Goal: Task Accomplishment & Management: Use online tool/utility

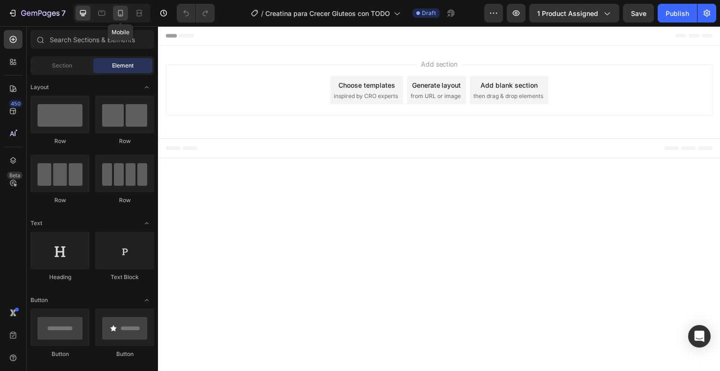
click at [122, 11] on icon at bounding box center [120, 13] width 5 height 7
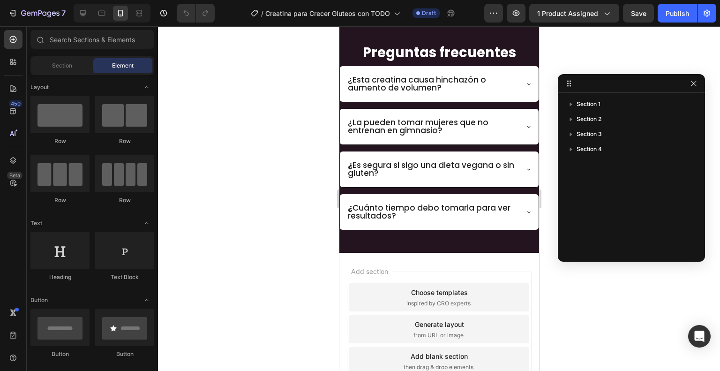
scroll to position [1439, 0]
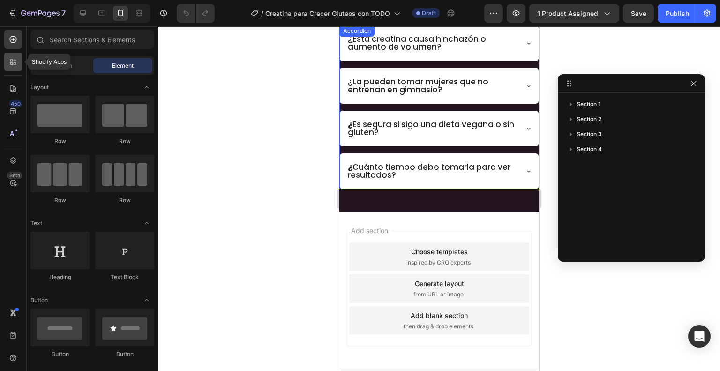
click at [15, 60] on icon at bounding box center [15, 60] width 3 height 3
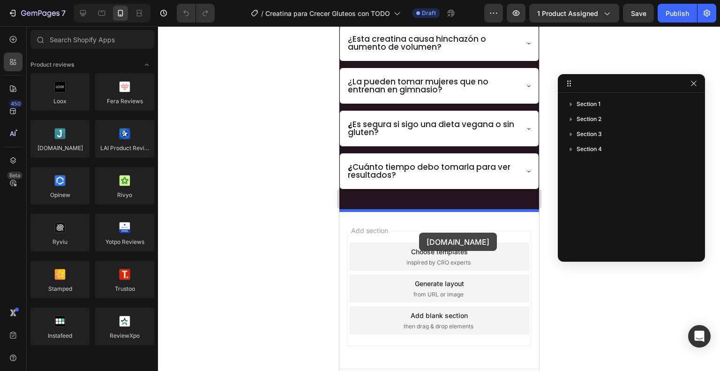
drag, startPoint x: 396, startPoint y: 165, endPoint x: 419, endPoint y: 233, distance: 71.8
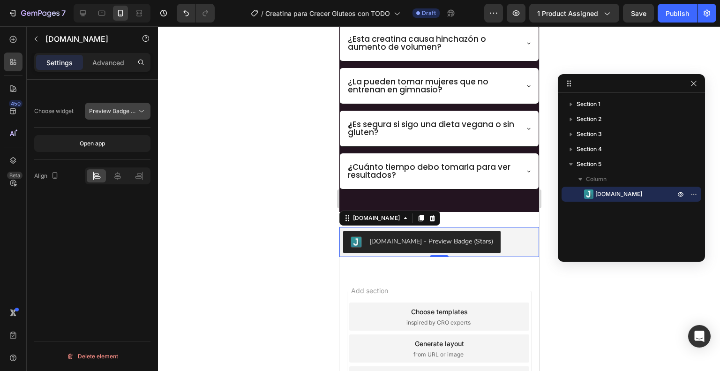
click at [135, 109] on span "Preview Badge (Stars)" at bounding box center [119, 110] width 60 height 7
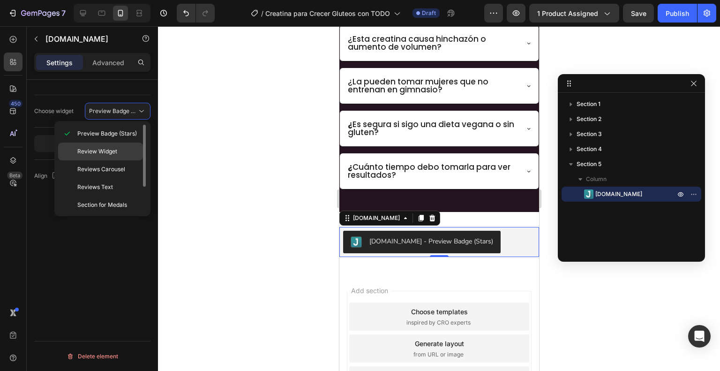
click at [127, 145] on div "Review Widget" at bounding box center [100, 152] width 85 height 18
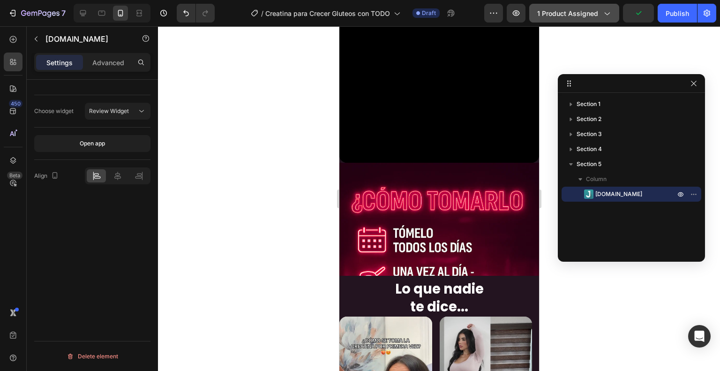
scroll to position [923, 0]
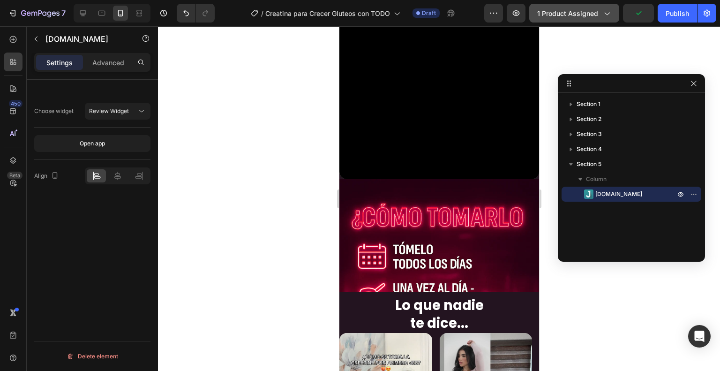
click at [584, 17] on span "1 product assigned" at bounding box center [567, 13] width 61 height 10
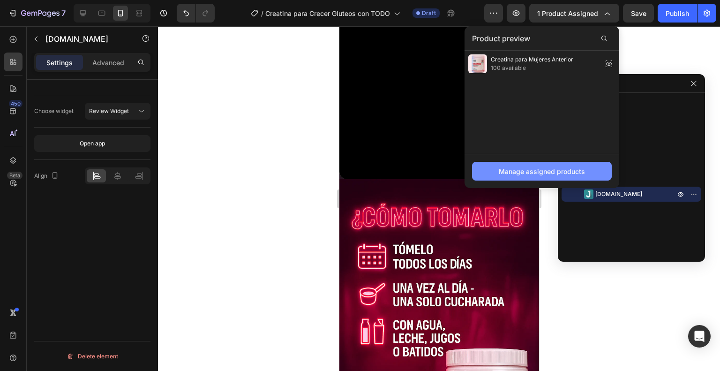
click at [554, 170] on div "Manage assigned products" at bounding box center [542, 171] width 86 height 10
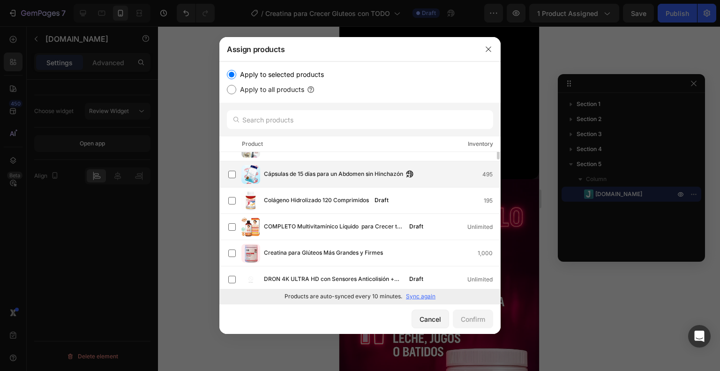
scroll to position [0, 0]
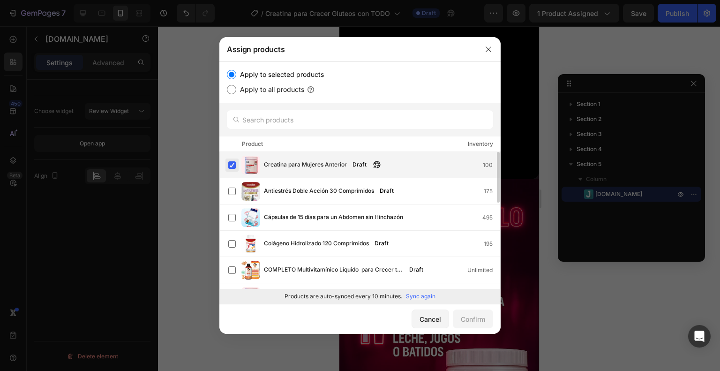
click at [230, 166] on label at bounding box center [232, 165] width 8 height 8
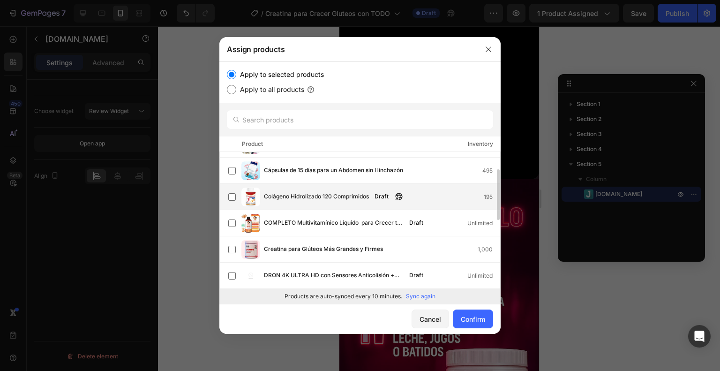
scroll to position [94, 0]
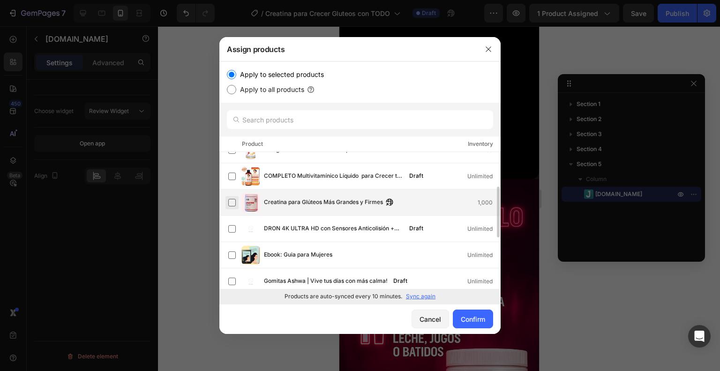
click at [231, 205] on label at bounding box center [232, 203] width 8 height 8
click at [483, 313] on button "Confirm" at bounding box center [473, 318] width 40 height 19
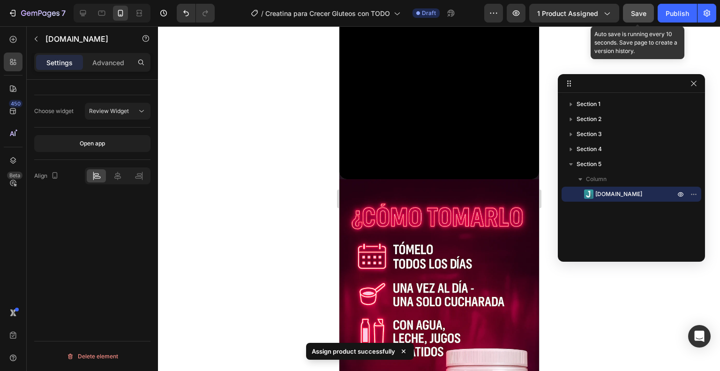
click at [634, 18] on div "Save" at bounding box center [638, 13] width 15 height 10
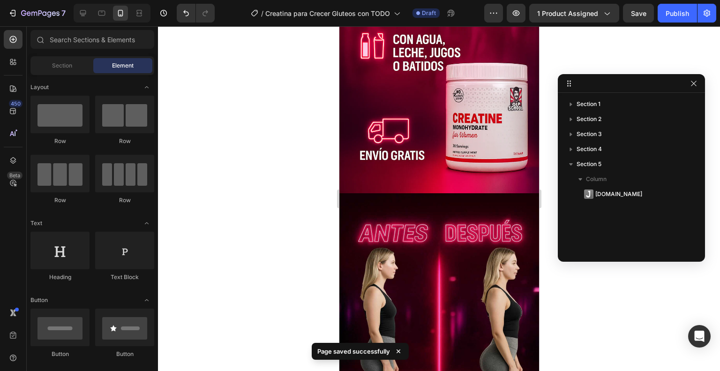
scroll to position [629, 0]
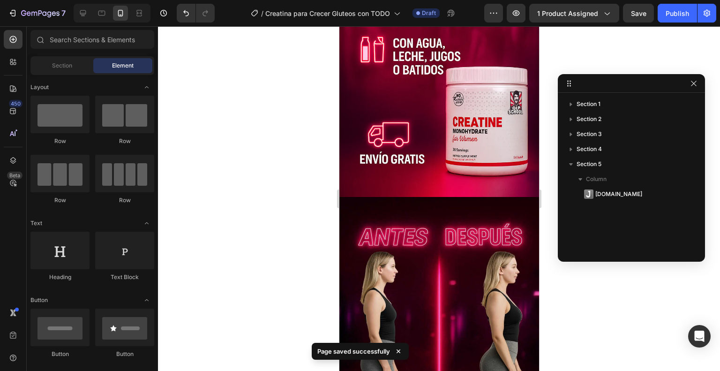
drag, startPoint x: 536, startPoint y: 142, endPoint x: 896, endPoint y: 138, distance: 360.5
click at [630, 18] on button "Save" at bounding box center [638, 13] width 31 height 19
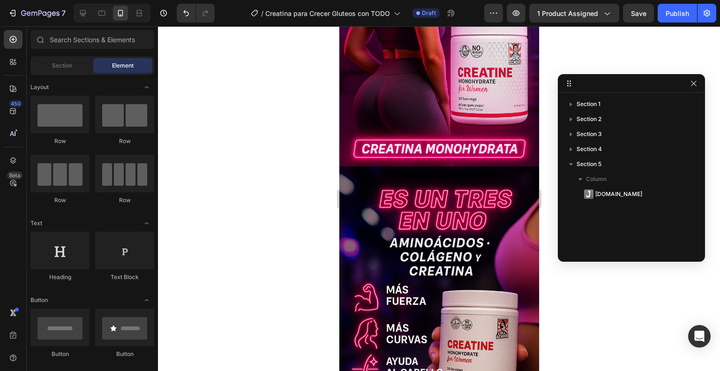
scroll to position [52, 0]
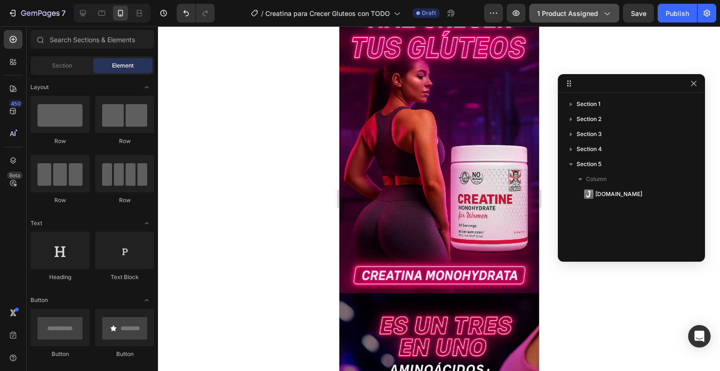
click at [609, 16] on icon "button" at bounding box center [606, 12] width 9 height 9
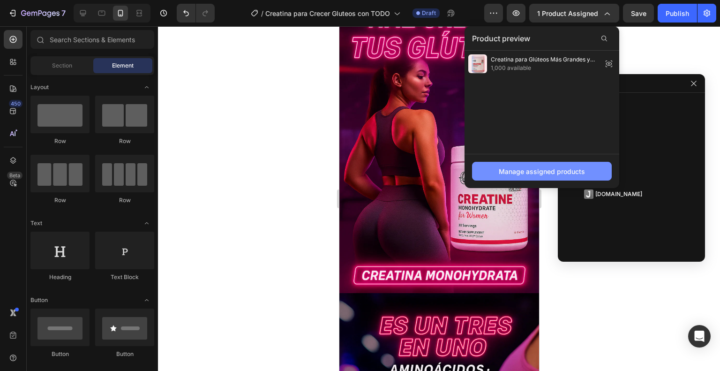
click at [548, 168] on div "Manage assigned products" at bounding box center [542, 171] width 86 height 10
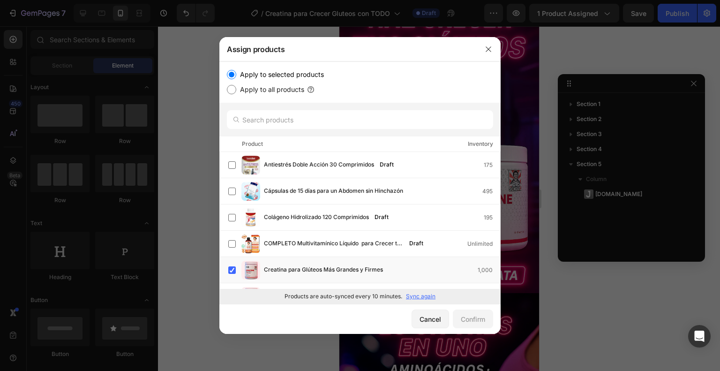
click at [424, 296] on p "Sync again" at bounding box center [421, 296] width 30 height 8
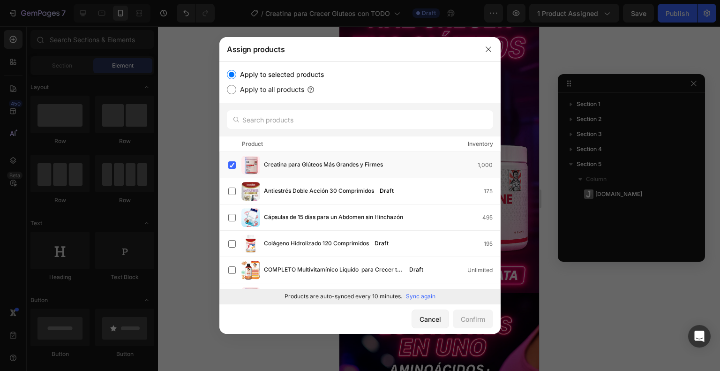
click at [432, 299] on p "Sync again" at bounding box center [421, 296] width 30 height 8
click at [438, 315] on div "Cancel" at bounding box center [431, 319] width 22 height 10
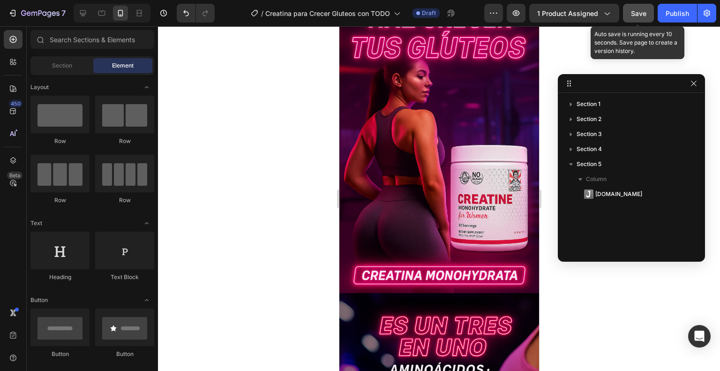
click at [638, 15] on span "Save" at bounding box center [638, 13] width 15 height 8
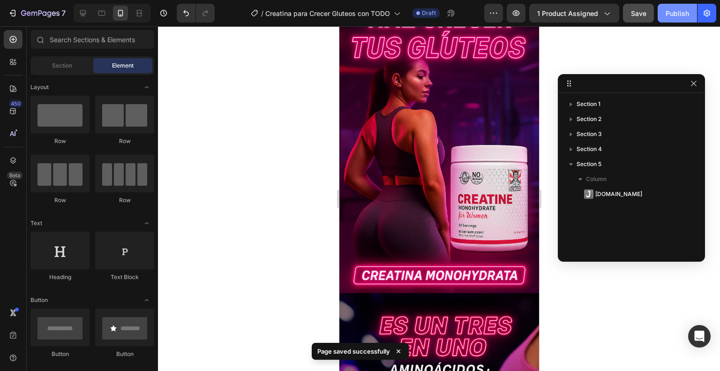
click at [666, 16] on div "Publish" at bounding box center [677, 13] width 23 height 10
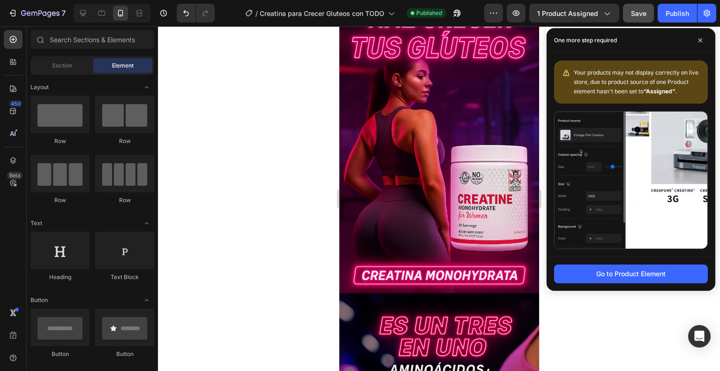
scroll to position [0, 0]
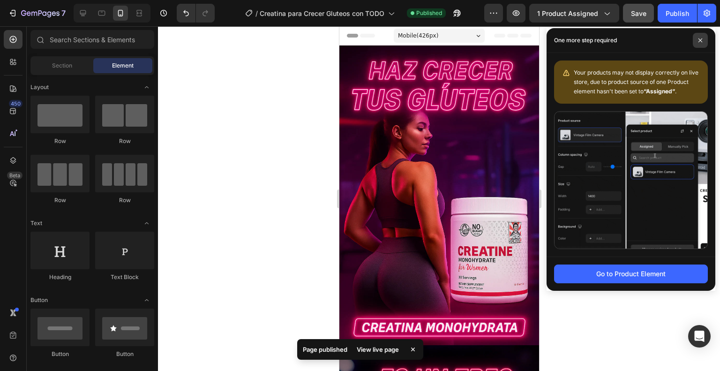
click at [695, 37] on span at bounding box center [700, 40] width 15 height 15
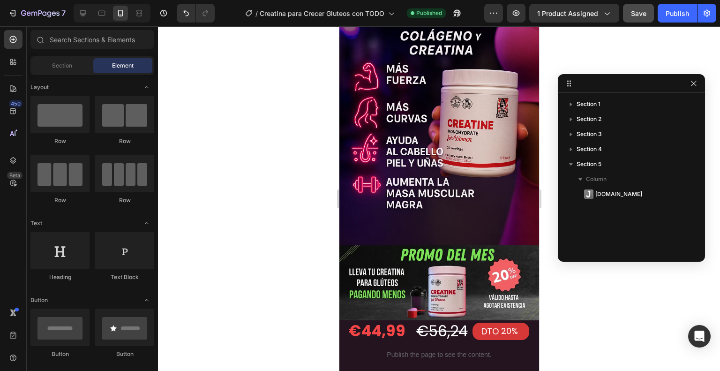
scroll to position [433, 0]
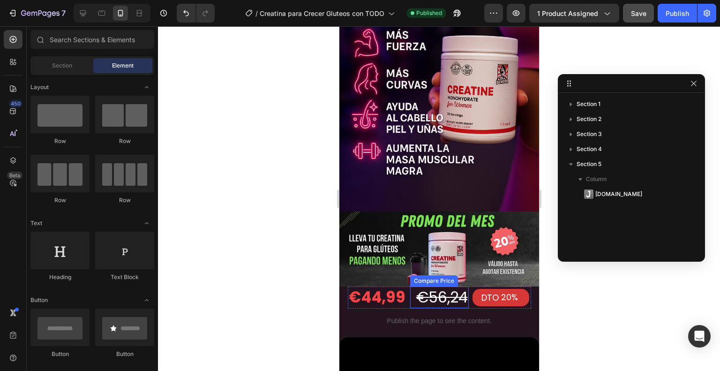
click at [410, 286] on div "€56,24" at bounding box center [439, 297] width 59 height 22
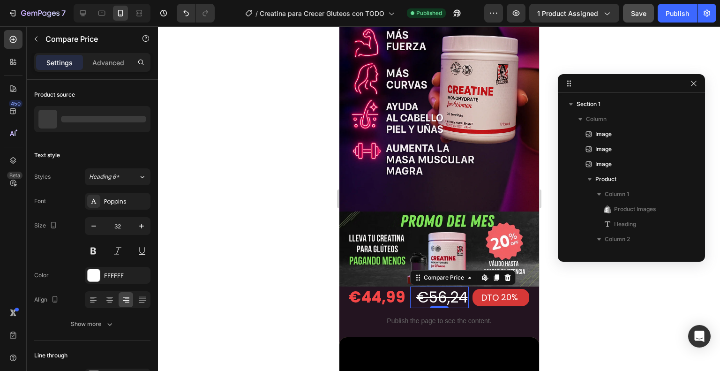
scroll to position [147, 0]
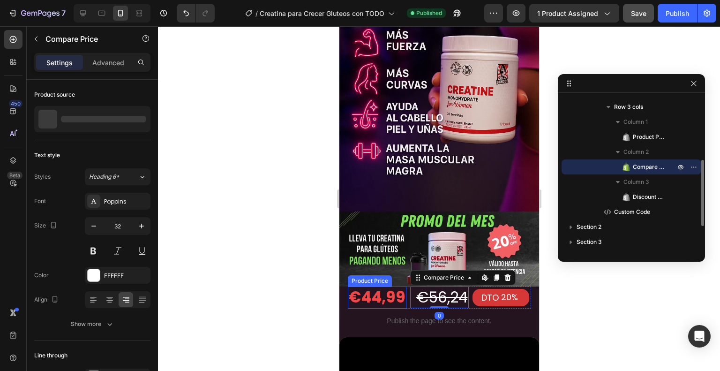
click at [385, 286] on div "€44,99" at bounding box center [376, 297] width 59 height 22
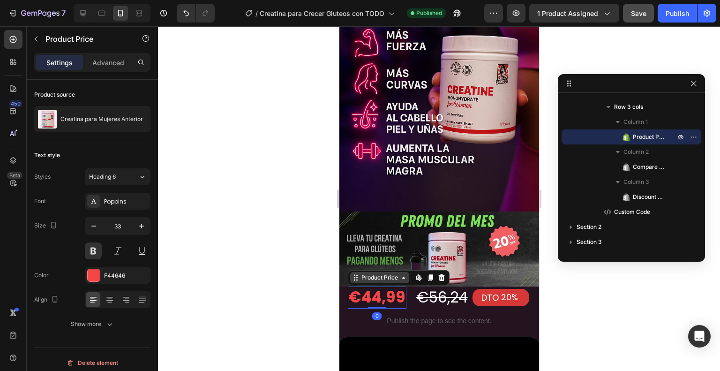
click at [379, 273] on div "Product Price" at bounding box center [379, 277] width 40 height 8
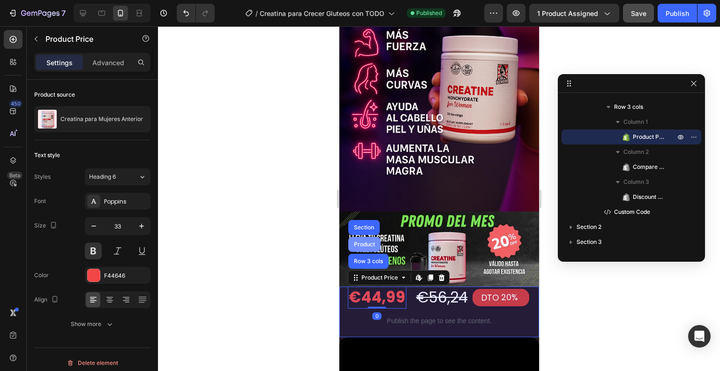
click at [367, 241] on div "Product" at bounding box center [364, 244] width 25 height 6
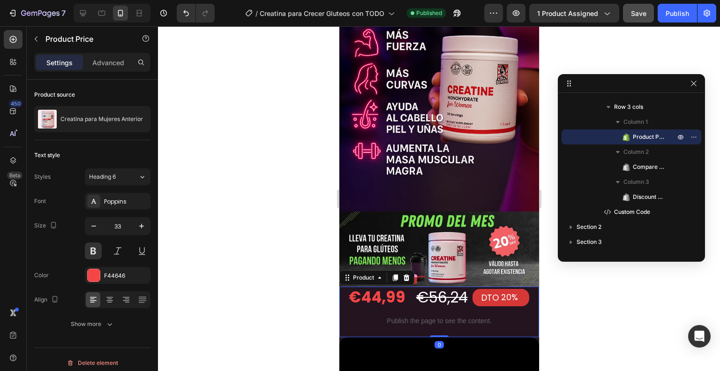
scroll to position [12, 0]
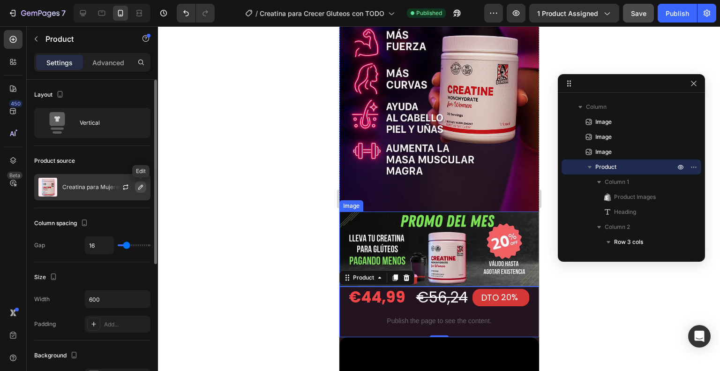
click at [139, 188] on icon "button" at bounding box center [141, 187] width 8 height 8
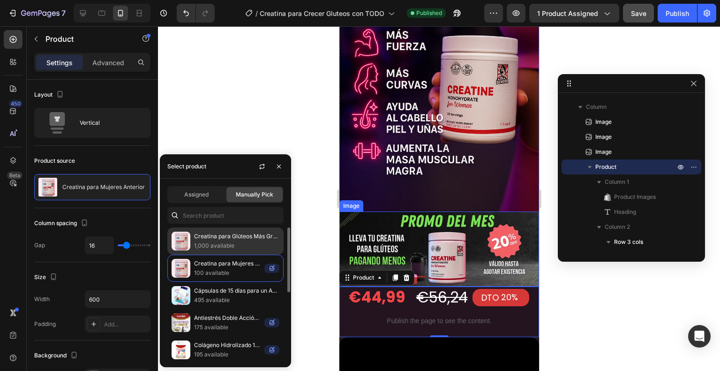
click at [225, 238] on p "Creatina para Glúteos Más Grandes y Firmes" at bounding box center [236, 236] width 85 height 9
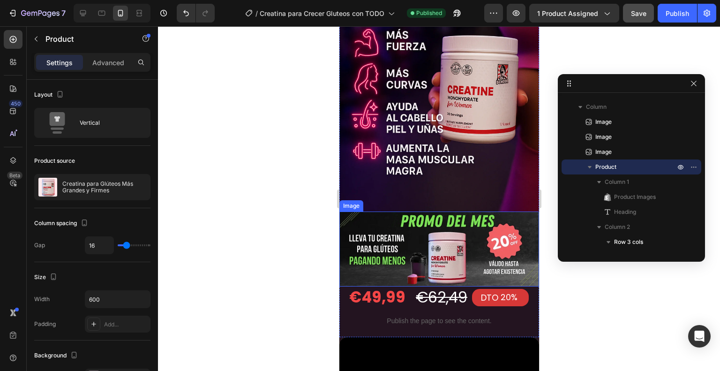
click at [240, 133] on div at bounding box center [439, 198] width 562 height 345
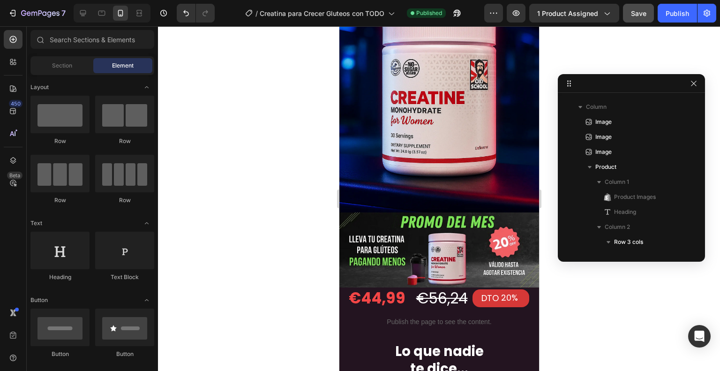
scroll to position [2388, 0]
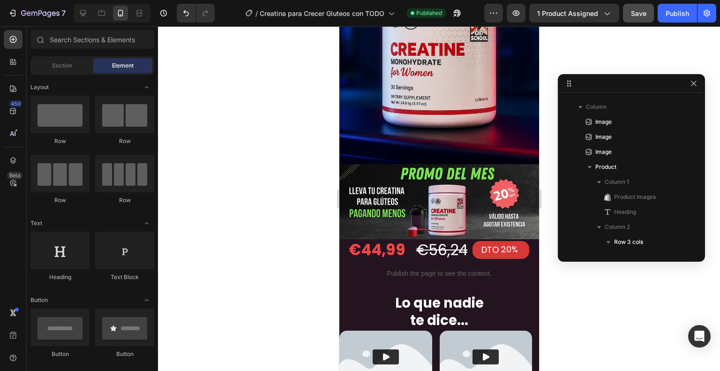
drag, startPoint x: 533, startPoint y: 87, endPoint x: 880, endPoint y: 302, distance: 409.3
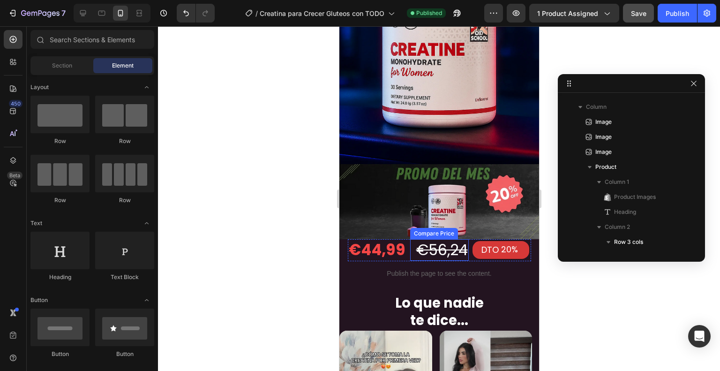
click at [451, 239] on div "€56,24" at bounding box center [439, 250] width 59 height 22
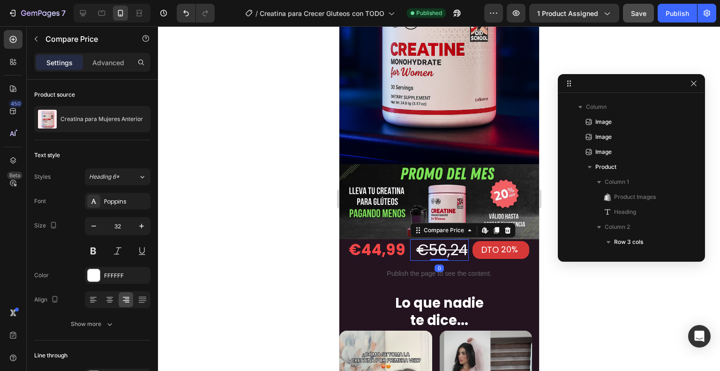
scroll to position [477, 0]
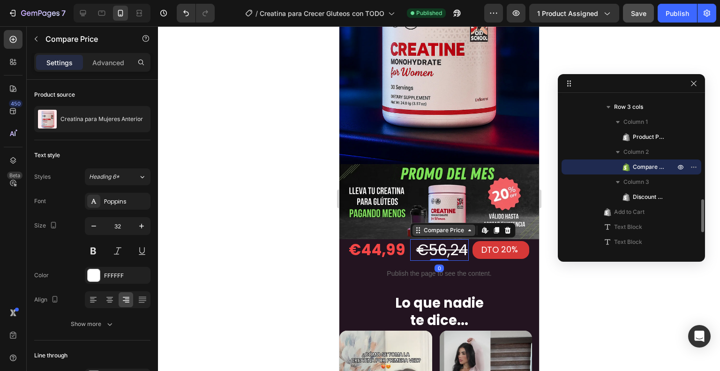
click at [436, 226] on div "Compare Price" at bounding box center [443, 230] width 44 height 8
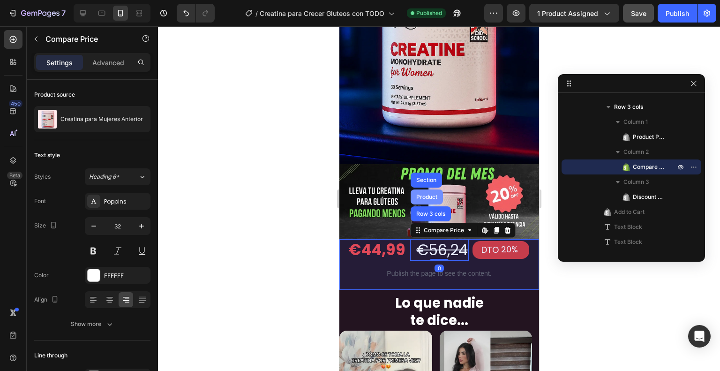
click at [420, 194] on div "Product" at bounding box center [426, 197] width 25 height 6
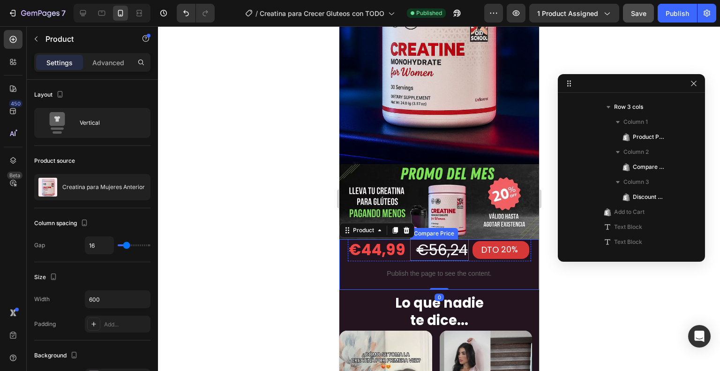
scroll to position [342, 0]
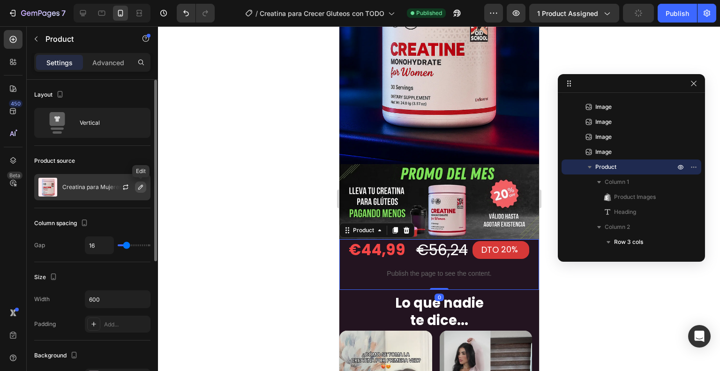
click at [141, 186] on icon "button" at bounding box center [141, 187] width 8 height 8
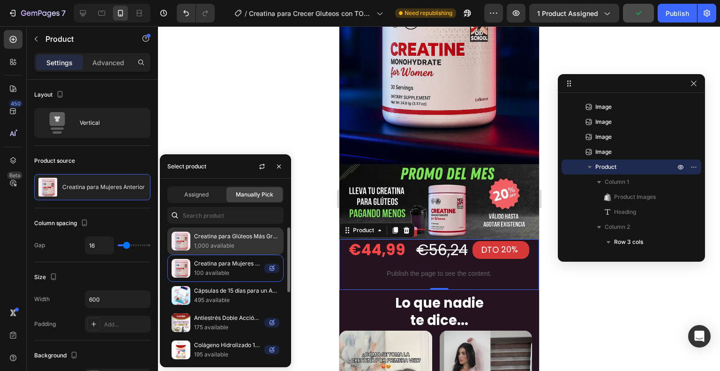
click at [223, 240] on p "Creatina para Glúteos Más Grandes y Firmes" at bounding box center [236, 236] width 85 height 9
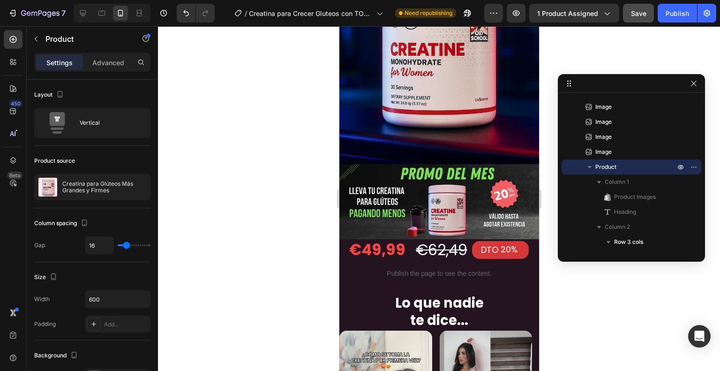
drag, startPoint x: 244, startPoint y: 123, endPoint x: 323, endPoint y: 114, distance: 78.9
click at [245, 123] on div at bounding box center [439, 198] width 562 height 345
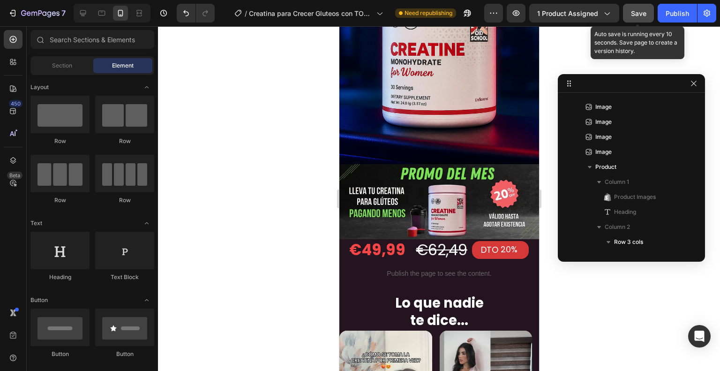
click at [633, 4] on button "Save" at bounding box center [638, 13] width 31 height 19
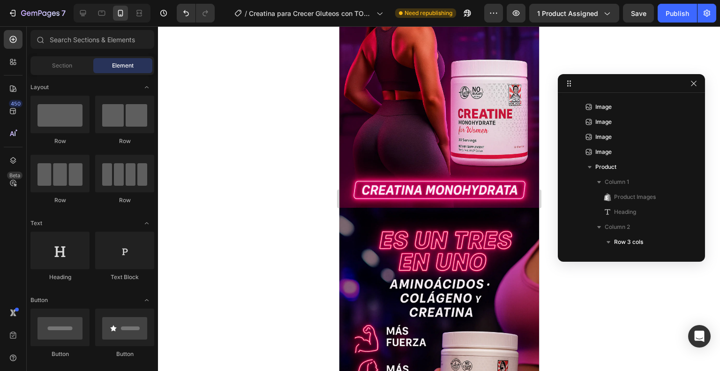
scroll to position [0, 0]
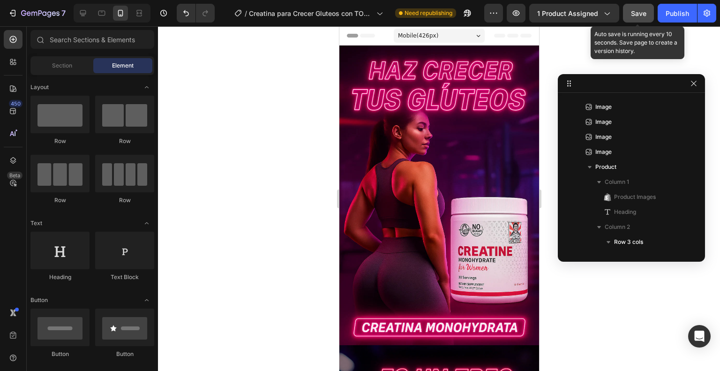
click at [647, 19] on button "Save" at bounding box center [638, 13] width 31 height 19
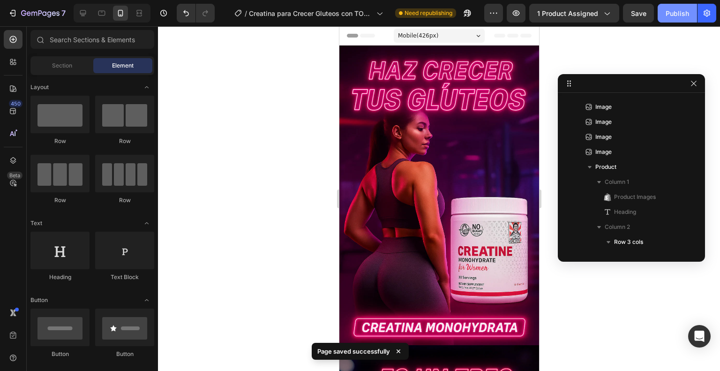
click at [681, 16] on div "Publish" at bounding box center [677, 13] width 23 height 10
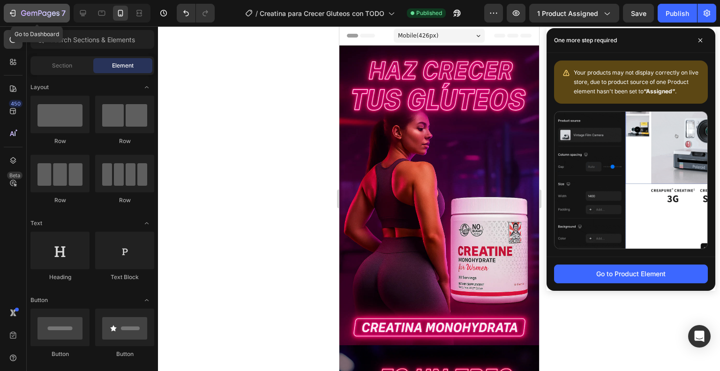
click at [41, 15] on icon "button" at bounding box center [40, 14] width 38 height 8
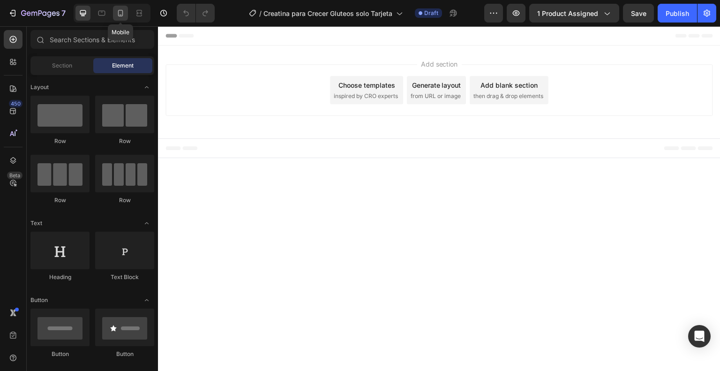
click at [119, 19] on div at bounding box center [120, 13] width 15 height 15
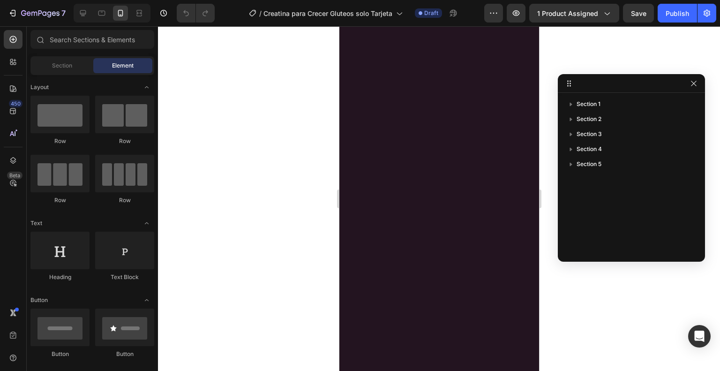
scroll to position [563, 0]
click at [588, 165] on span "Section 5" at bounding box center [589, 163] width 25 height 9
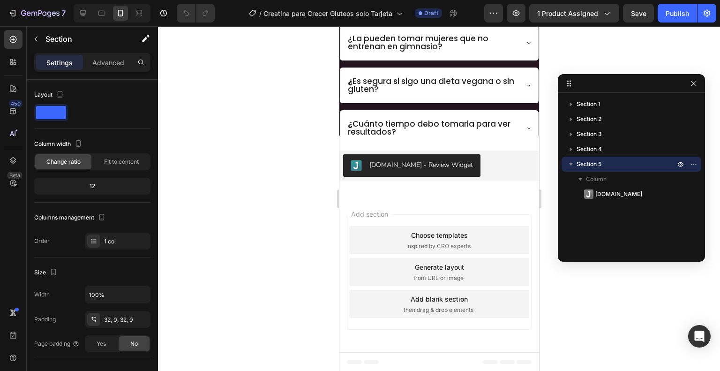
scroll to position [3224, 0]
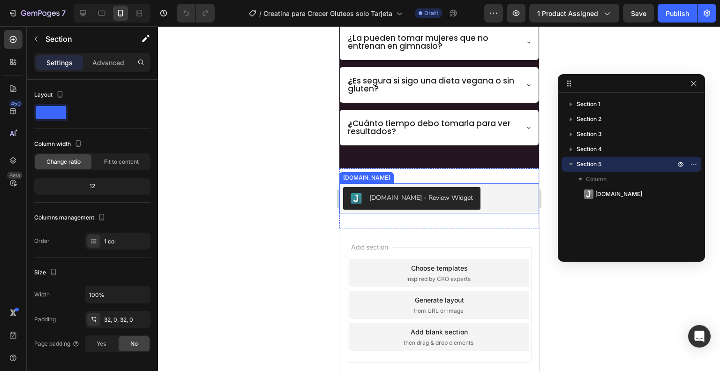
click at [466, 163] on div "Preguntas frecuentes Heading ¿Esta creatina causa hinchazón o aumento de volume…" at bounding box center [439, 53] width 200 height 231
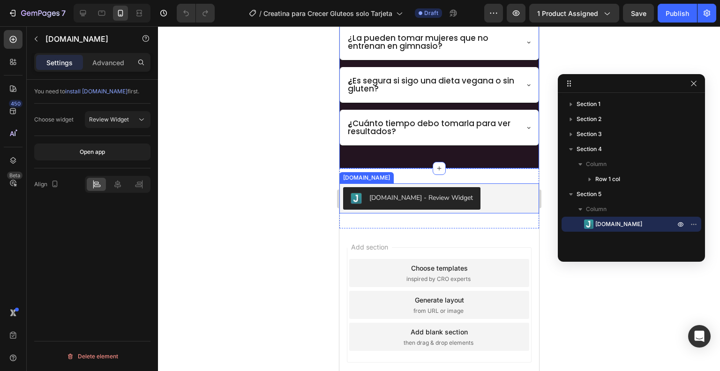
click at [452, 193] on button "[DOMAIN_NAME] - Review Widget" at bounding box center [411, 198] width 137 height 23
